Goal: Use online tool/utility

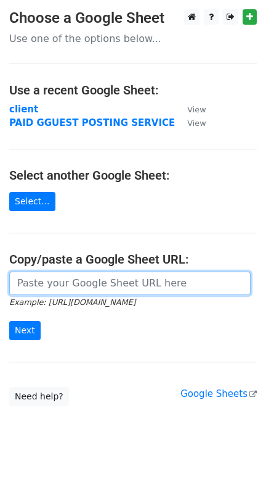
click at [35, 289] on input "url" at bounding box center [130, 282] width 242 height 23
paste input "[URL][DOMAIN_NAME]"
type input "[URL][DOMAIN_NAME]"
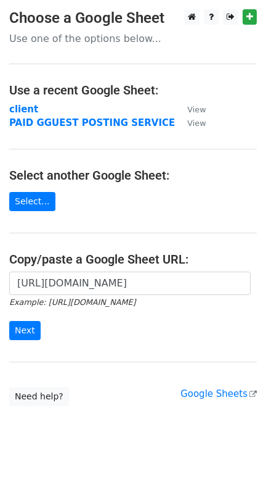
click at [20, 318] on form "[URL][DOMAIN_NAME] Example: [URL][DOMAIN_NAME] Next" at bounding box center [133, 305] width 248 height 69
click at [18, 327] on input "Next" at bounding box center [24, 330] width 31 height 19
